Goal: Task Accomplishment & Management: Manage account settings

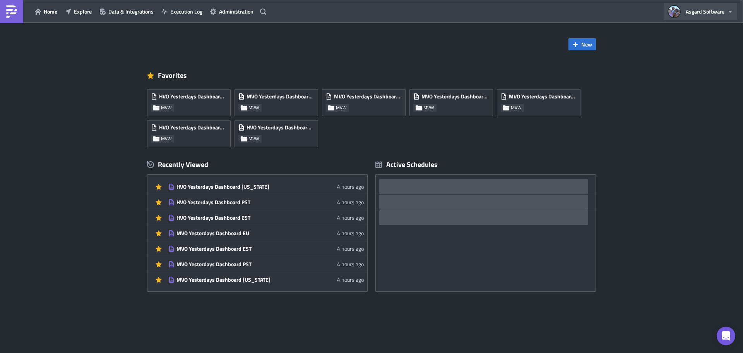
click at [704, 11] on span "Asgard Software" at bounding box center [705, 11] width 39 height 8
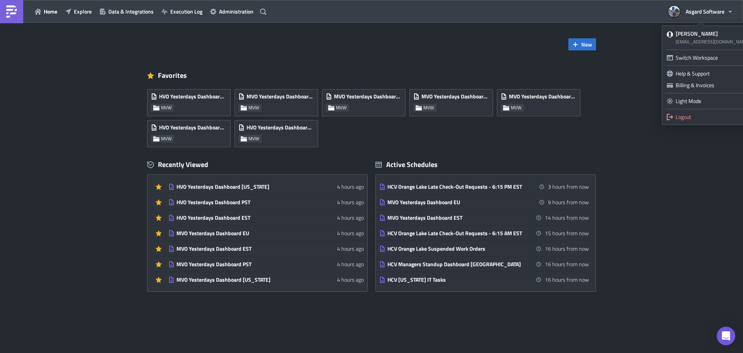
click at [11, 9] on img at bounding box center [11, 11] width 12 height 12
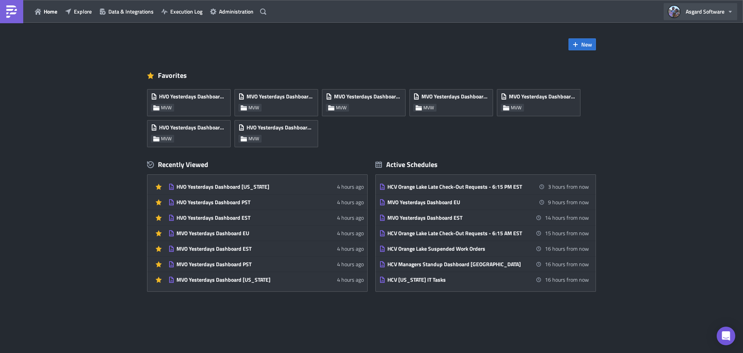
click at [704, 14] on span "Asgard Software" at bounding box center [705, 11] width 39 height 8
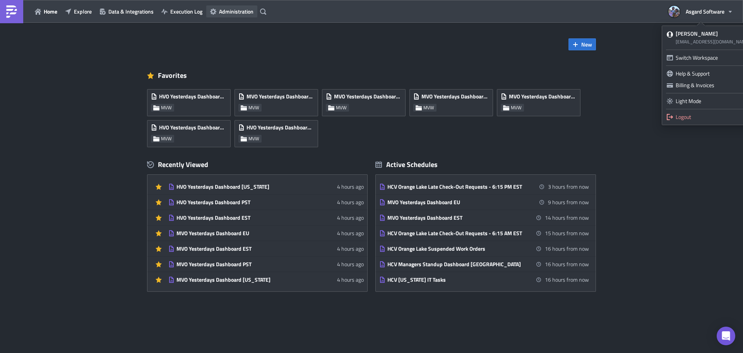
click at [234, 9] on span "Administration" at bounding box center [236, 11] width 34 height 8
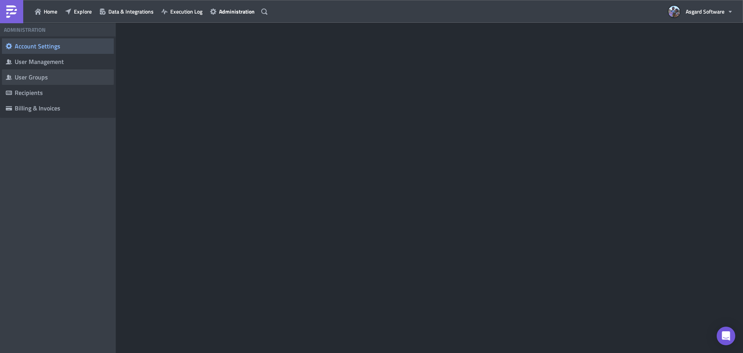
click at [41, 79] on div "User Groups" at bounding box center [62, 77] width 95 height 8
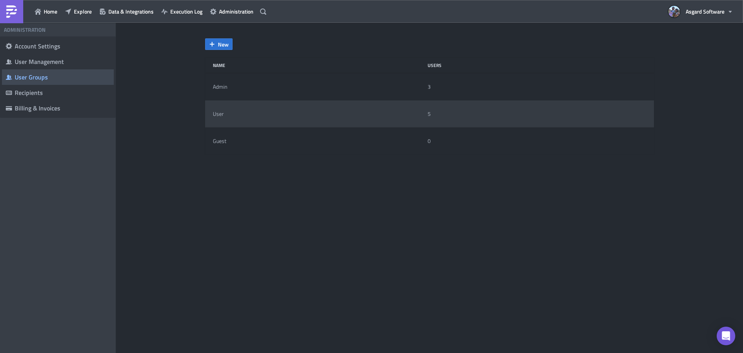
click at [342, 109] on div "User" at bounding box center [318, 113] width 211 height 15
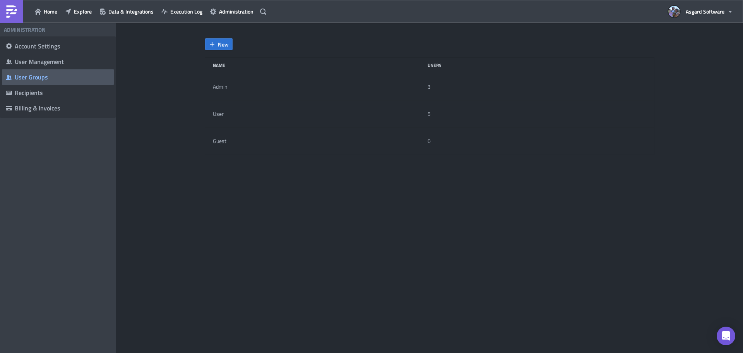
click at [63, 82] on span "User Groups" at bounding box center [58, 76] width 112 height 15
click at [215, 46] on icon "button" at bounding box center [212, 44] width 6 height 6
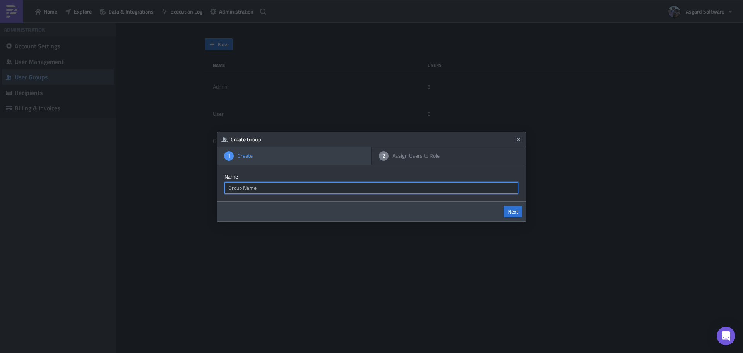
click at [271, 185] on input "text" at bounding box center [372, 188] width 294 height 12
click at [434, 160] on div "2 Assign Users to Role" at bounding box center [449, 156] width 151 height 14
click at [520, 138] on icon "Close" at bounding box center [519, 139] width 4 height 4
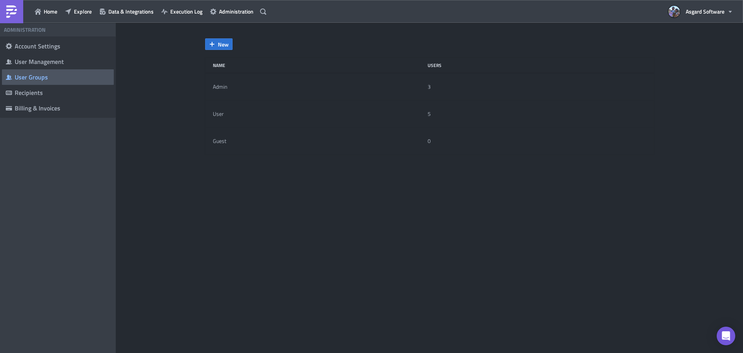
click at [47, 76] on div "User Groups" at bounding box center [62, 77] width 95 height 8
click at [47, 62] on div "User Management" at bounding box center [62, 62] width 95 height 8
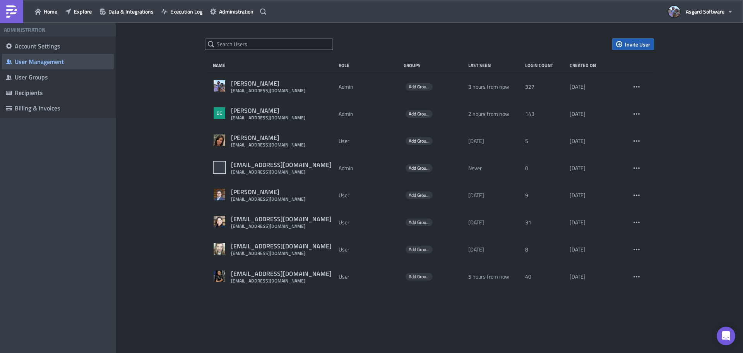
click at [647, 40] on span "Invite User" at bounding box center [637, 44] width 25 height 8
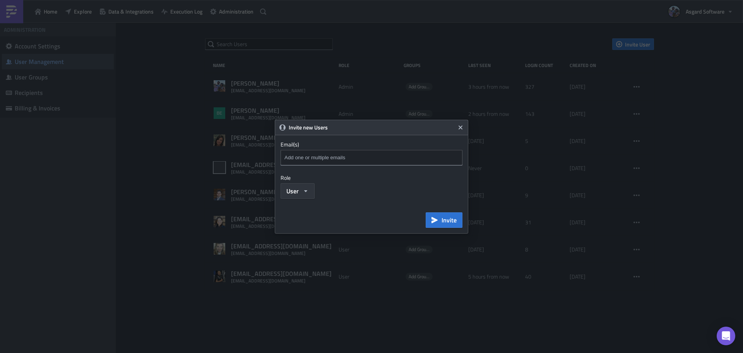
click at [309, 196] on button "User" at bounding box center [298, 190] width 34 height 15
click at [462, 123] on button "Close" at bounding box center [461, 128] width 12 height 12
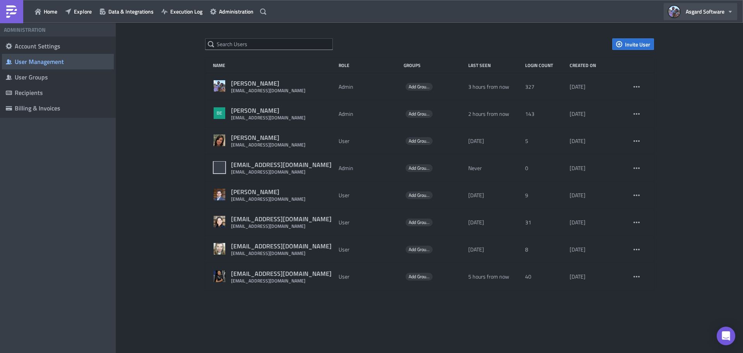
click at [724, 13] on button "Asgard Software" at bounding box center [701, 11] width 74 height 17
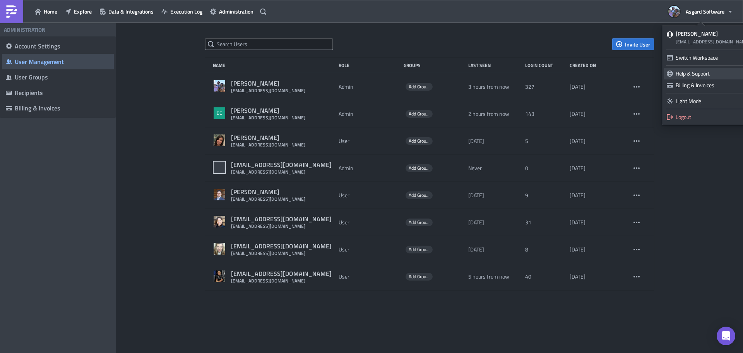
click at [713, 75] on div "Help & Support" at bounding box center [708, 74] width 65 height 8
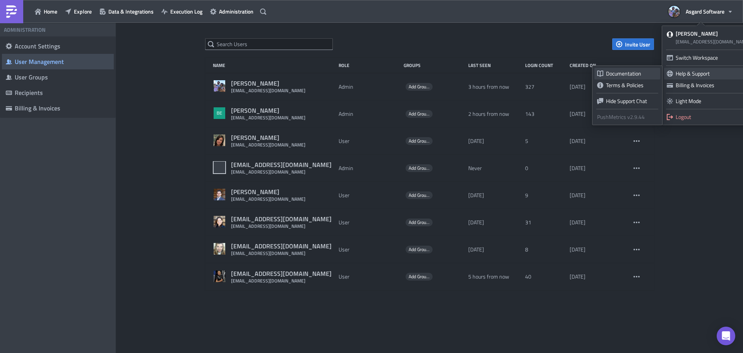
click at [638, 73] on div "Documentation" at bounding box center [631, 74] width 51 height 8
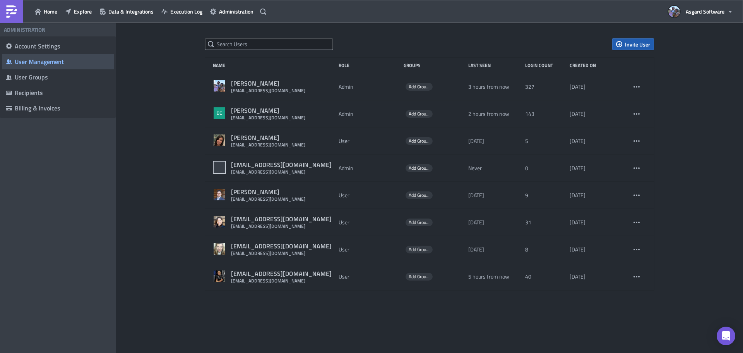
click at [646, 45] on span "Invite User" at bounding box center [637, 44] width 25 height 8
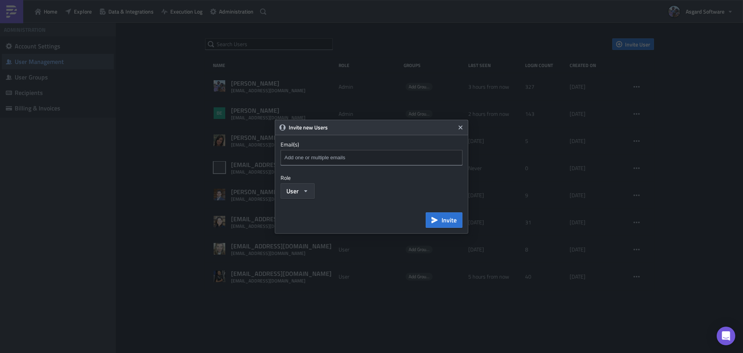
click at [305, 194] on button "User" at bounding box center [298, 190] width 34 height 15
click at [388, 201] on div "Invite new Users Email(s) Emails marked red are not a valid and will be skipped…" at bounding box center [372, 177] width 194 height 114
drag, startPoint x: 463, startPoint y: 130, endPoint x: 456, endPoint y: 132, distance: 7.8
click at [463, 129] on icon "Close" at bounding box center [461, 127] width 6 height 6
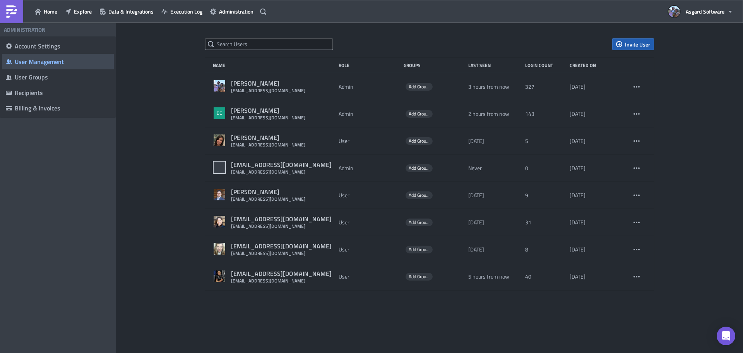
click at [637, 45] on span "Invite User" at bounding box center [637, 44] width 25 height 8
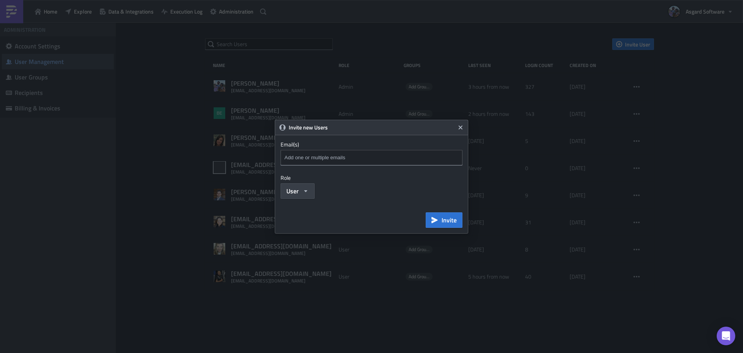
click at [342, 158] on input at bounding box center [373, 158] width 180 height 12
click at [323, 156] on input at bounding box center [373, 158] width 180 height 12
paste input "mdugan@asgardsoftware.com"
click at [402, 156] on input "mdugan@asgardsoftware.com" at bounding box center [373, 158] width 180 height 12
paste input "[EMAIL_ADDRESS][DOMAIN_NAME]"
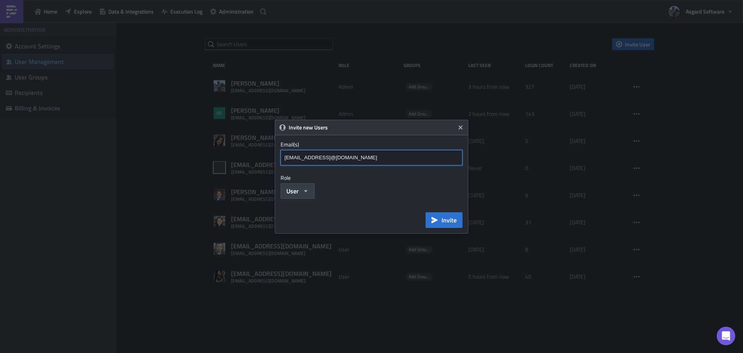
type input "mdugan@asgardsoftware.com"
click at [390, 164] on div at bounding box center [373, 159] width 180 height 14
click at [380, 184] on div "User" at bounding box center [372, 190] width 182 height 15
click at [391, 159] on input at bounding box center [425, 158] width 76 height 12
paste input "[EMAIL_ADDRESS][DOMAIN_NAME]"
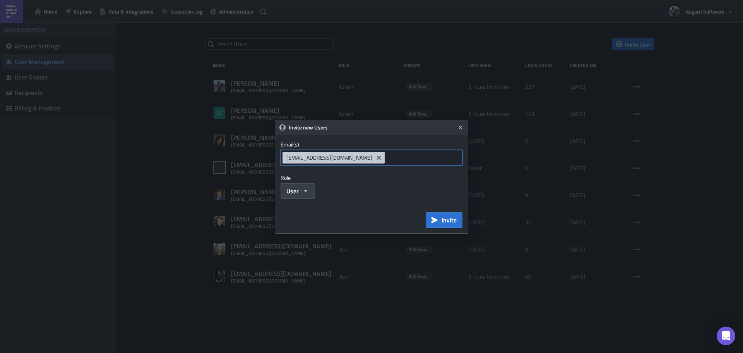
type input "[EMAIL_ADDRESS][DOMAIN_NAME]"
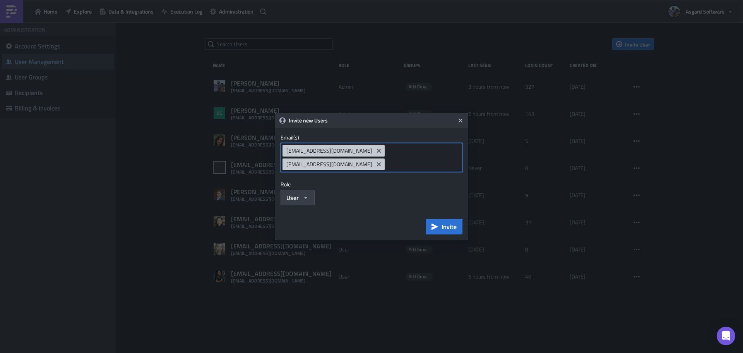
click at [407, 165] on input at bounding box center [425, 164] width 76 height 12
paste input "[EMAIL_ADDRESS][DOMAIN_NAME]"
type input "[EMAIL_ADDRESS][DOMAIN_NAME]"
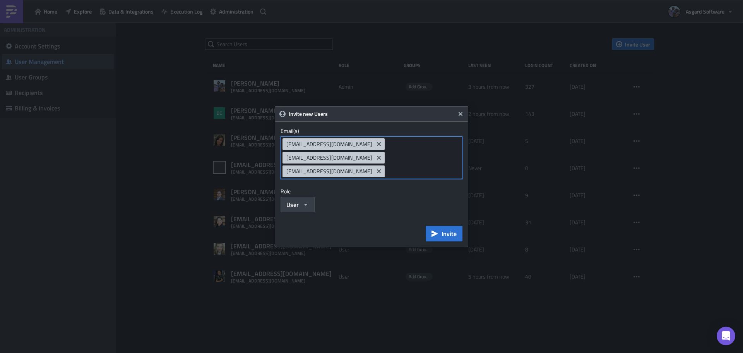
click at [405, 166] on input at bounding box center [425, 171] width 76 height 12
type input "e"
click at [426, 167] on input at bounding box center [425, 171] width 76 height 12
paste input "evalsvik@asgardsoftware.com"
type input "evalsvik@asgardsoftware.com"
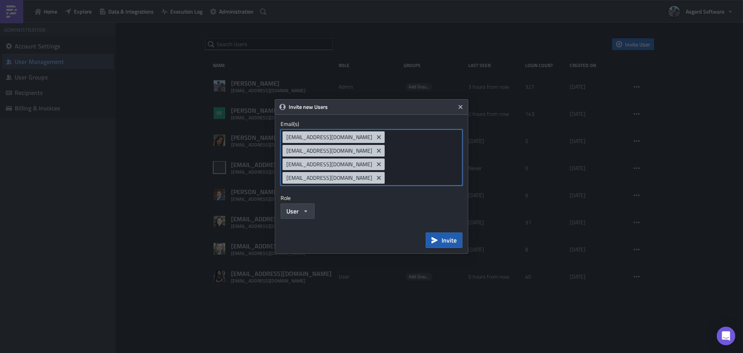
click at [437, 237] on icon "button" at bounding box center [435, 240] width 6 height 6
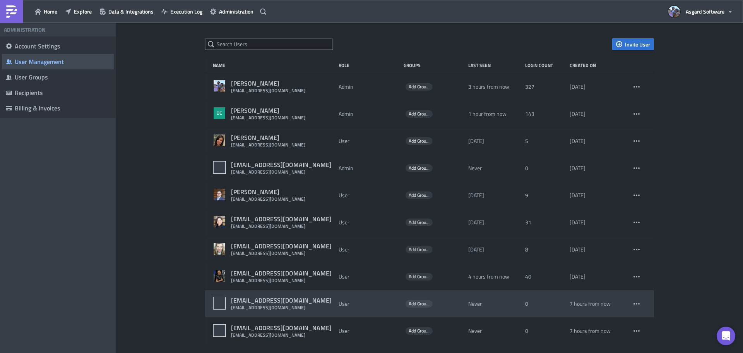
scroll to position [6, 0]
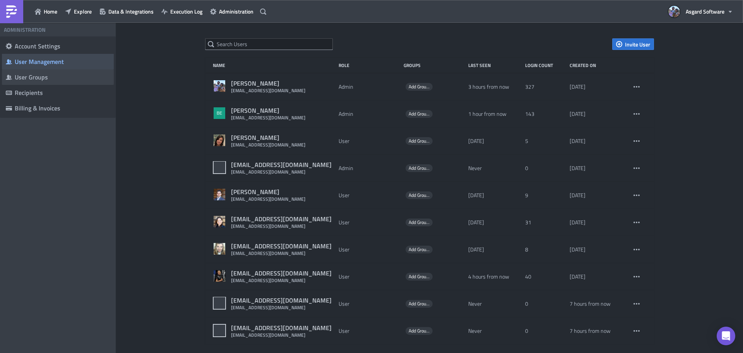
click at [38, 77] on div "User Groups" at bounding box center [62, 77] width 95 height 8
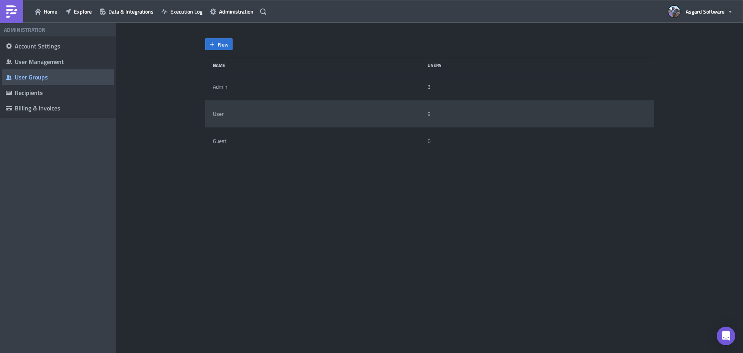
click at [269, 117] on div "User" at bounding box center [318, 113] width 211 height 15
click at [216, 114] on div "User" at bounding box center [218, 113] width 11 height 7
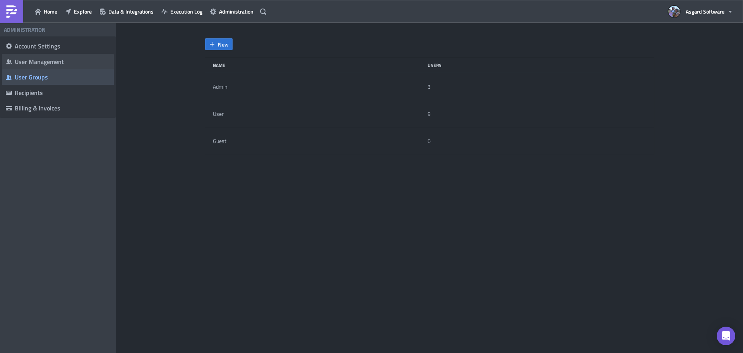
click at [45, 58] on div "User Management" at bounding box center [62, 62] width 95 height 8
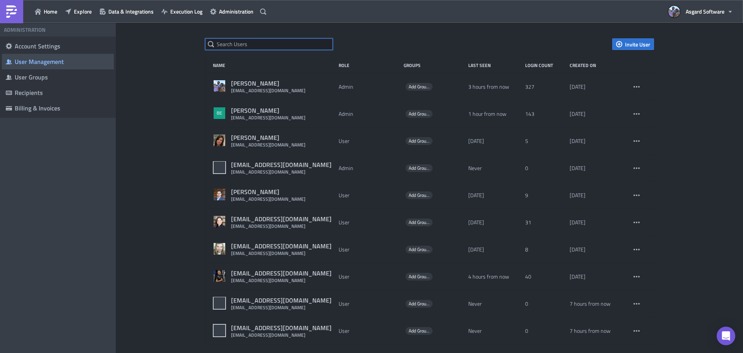
click at [254, 44] on input "text" at bounding box center [269, 44] width 128 height 12
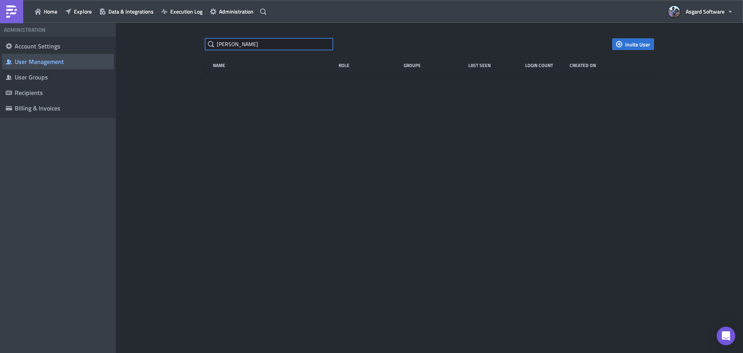
drag, startPoint x: 243, startPoint y: 45, endPoint x: 135, endPoint y: 36, distance: 108.4
click at [144, 37] on div "emily Invite User Name Role Groups Last Seen Login Count Created on" at bounding box center [429, 188] width 627 height 331
type input "valsvik"
click at [312, 43] on input "valsvik" at bounding box center [269, 44] width 128 height 12
drag, startPoint x: 299, startPoint y: 46, endPoint x: 139, endPoint y: 47, distance: 160.3
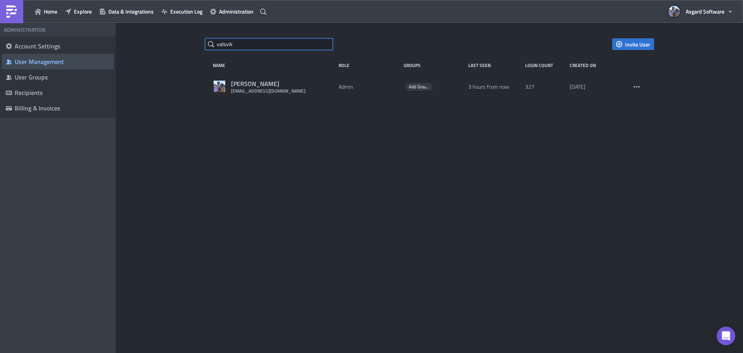
click at [139, 47] on div "valsvik Invite User Name Role Groups Last Seen Login Count Created on Jordan Va…" at bounding box center [429, 188] width 627 height 331
click at [177, 12] on span "Execution Log" at bounding box center [186, 11] width 32 height 8
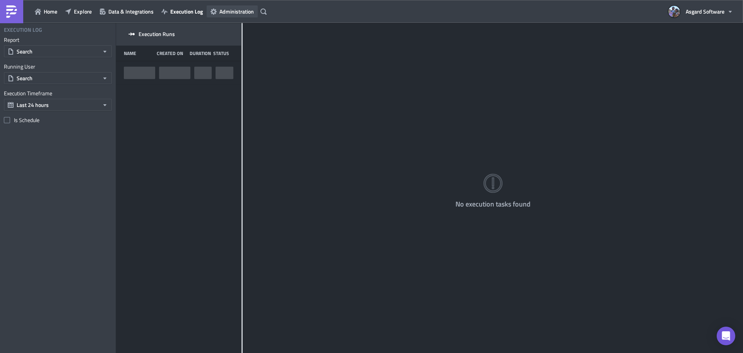
click at [242, 9] on span "Administration" at bounding box center [237, 11] width 34 height 8
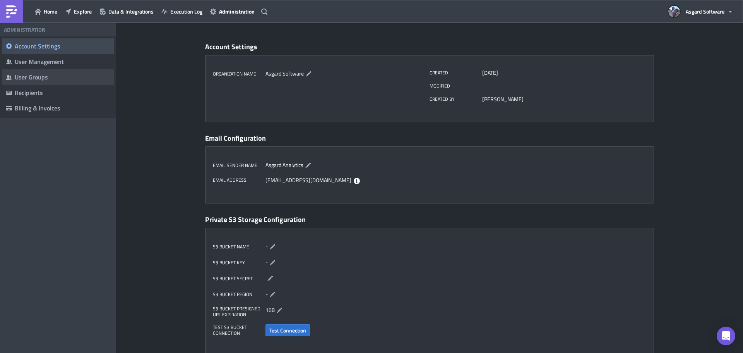
click at [38, 75] on div "User Groups" at bounding box center [62, 77] width 95 height 8
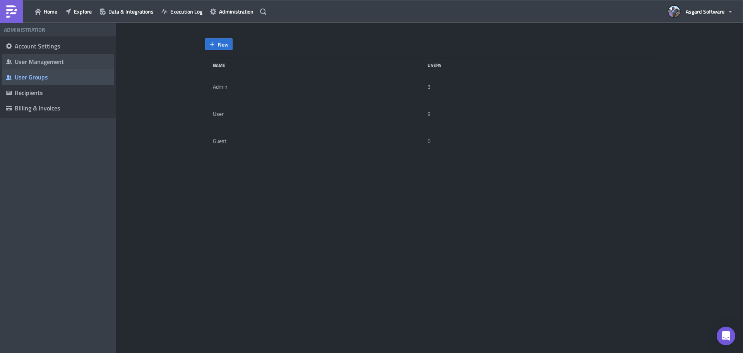
click at [52, 62] on div "User Management" at bounding box center [62, 62] width 95 height 8
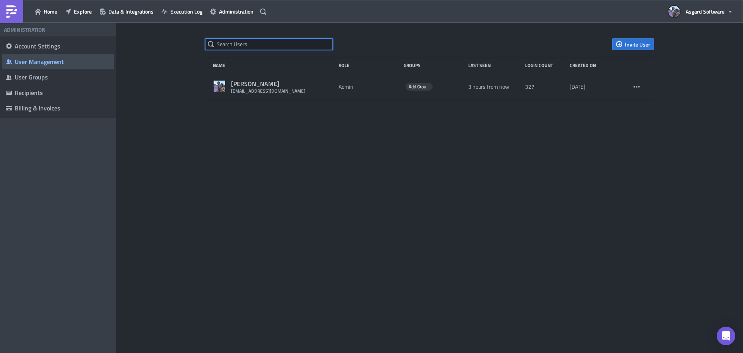
click at [309, 43] on input "text" at bounding box center [269, 44] width 128 height 12
drag, startPoint x: 485, startPoint y: 43, endPoint x: 478, endPoint y: 41, distance: 6.7
click at [485, 42] on div "Invite User" at bounding box center [429, 44] width 449 height 12
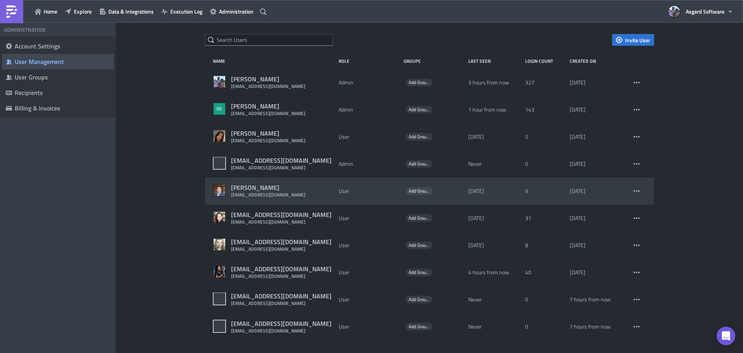
scroll to position [6, 0]
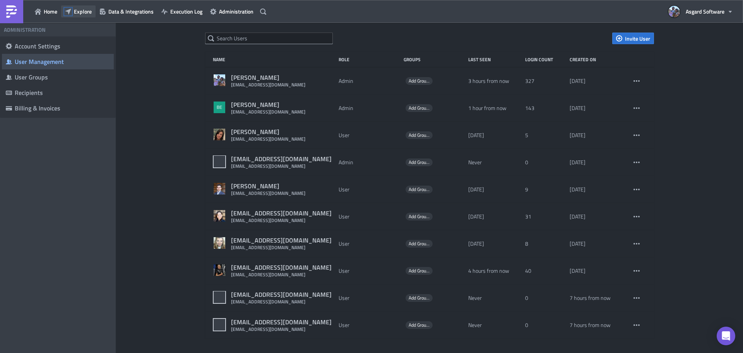
drag, startPoint x: 68, startPoint y: 9, endPoint x: 65, endPoint y: 16, distance: 7.3
click at [68, 9] on icon "button" at bounding box center [68, 12] width 6 height 6
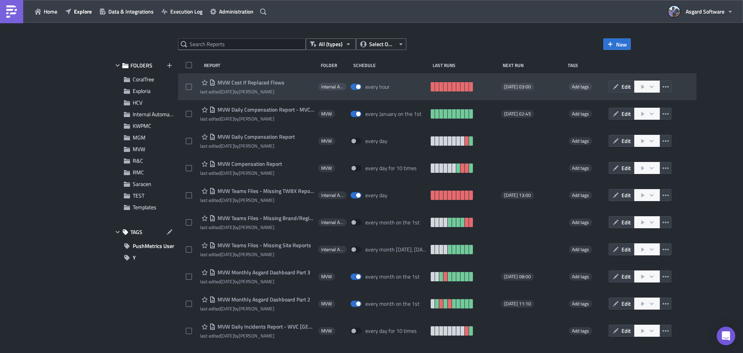
click at [261, 83] on span "MVW Cost If Replaced Flows" at bounding box center [250, 82] width 69 height 7
